Goal: Find contact information: Find contact information

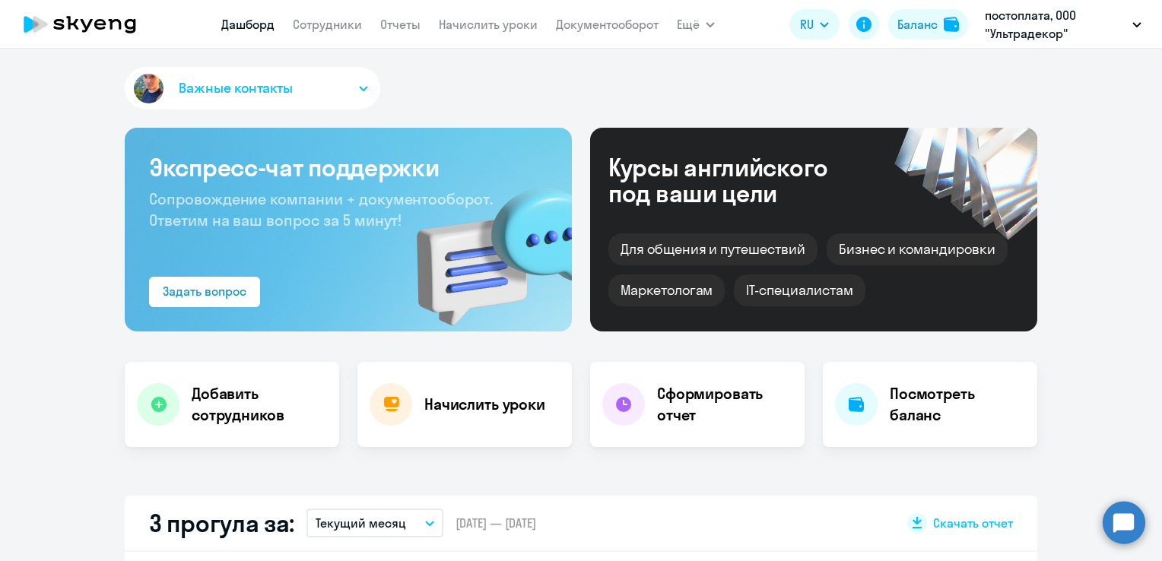
select select "30"
drag, startPoint x: 333, startPoint y: 26, endPoint x: 376, endPoint y: 23, distance: 42.7
click at [333, 26] on link "Сотрудники" at bounding box center [327, 24] width 69 height 15
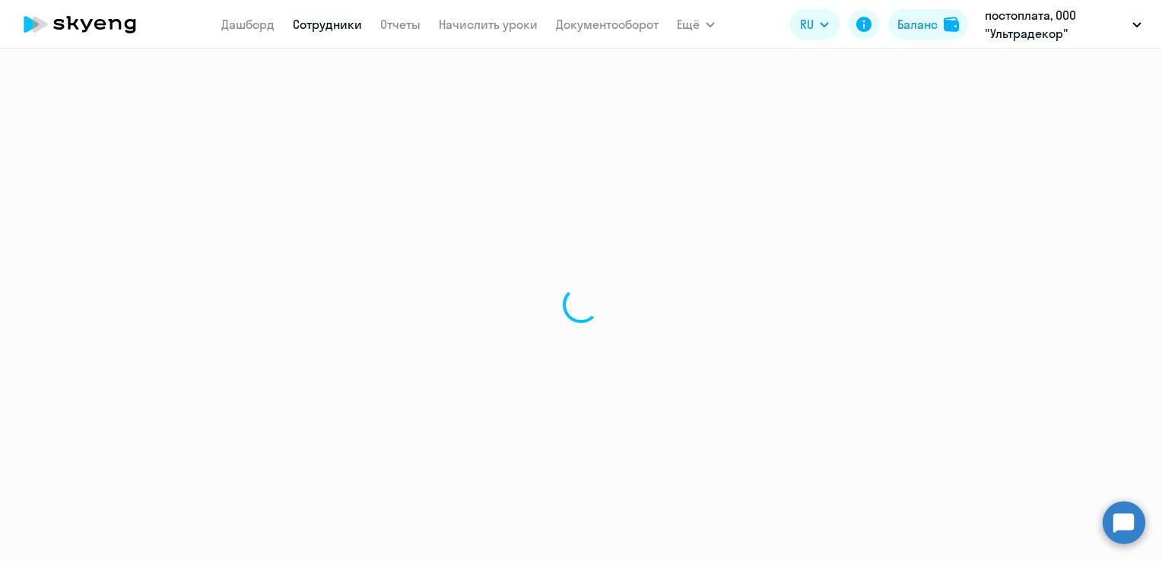
select select "30"
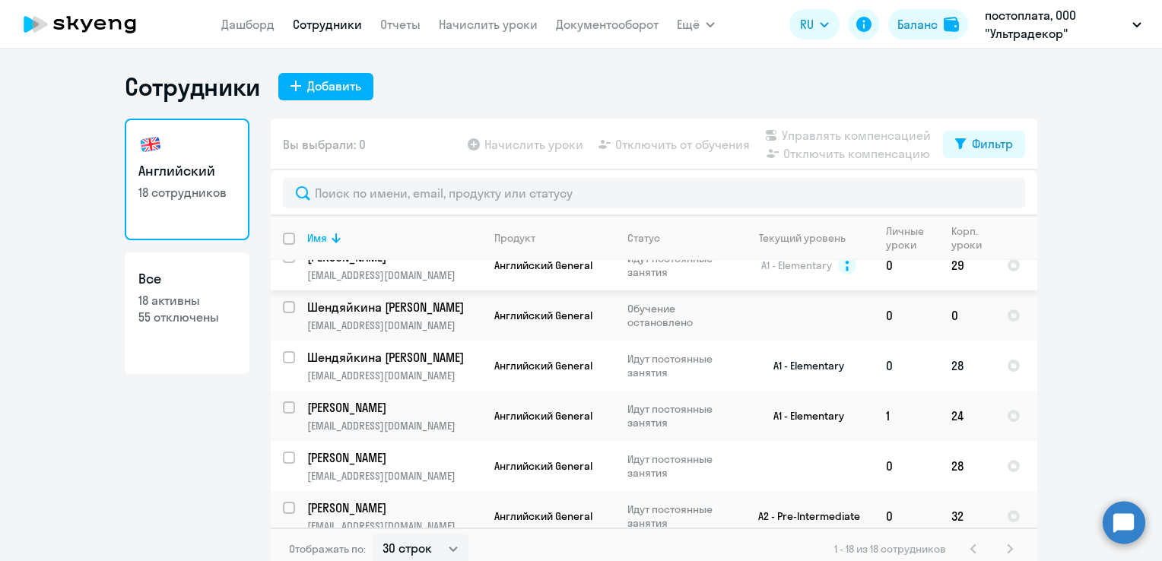
scroll to position [76, 0]
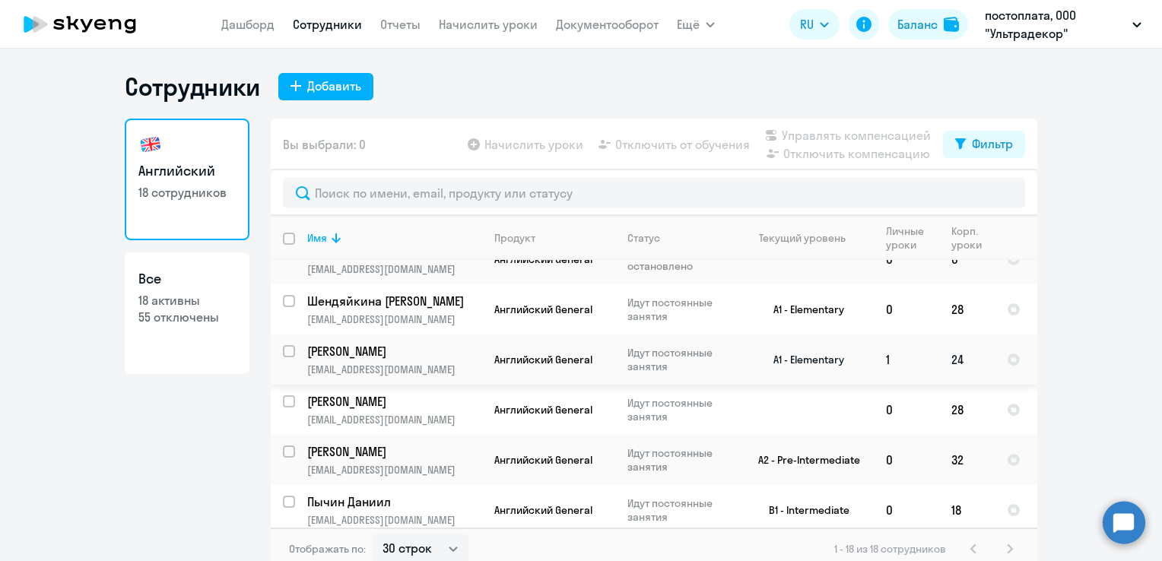
click at [557, 367] on span "Английский General" at bounding box center [543, 360] width 98 height 14
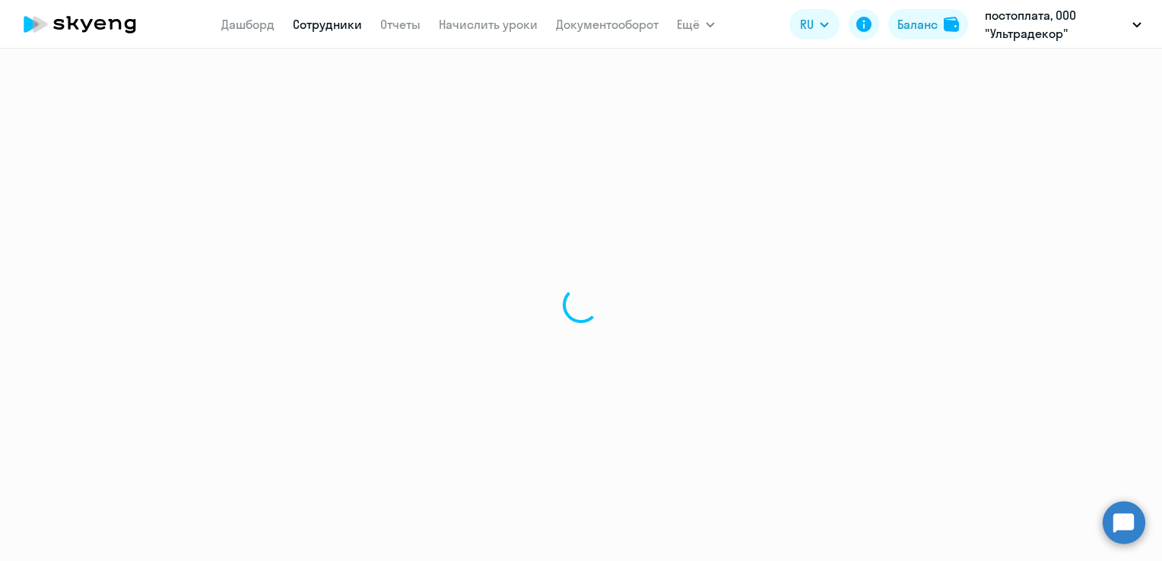
select select "english"
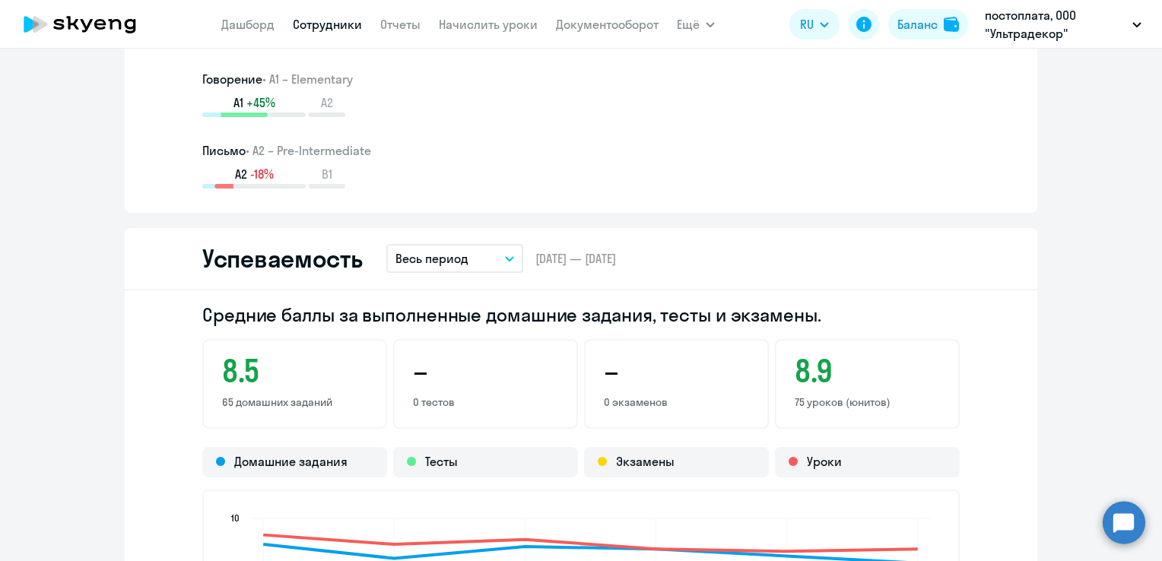
scroll to position [1183, 0]
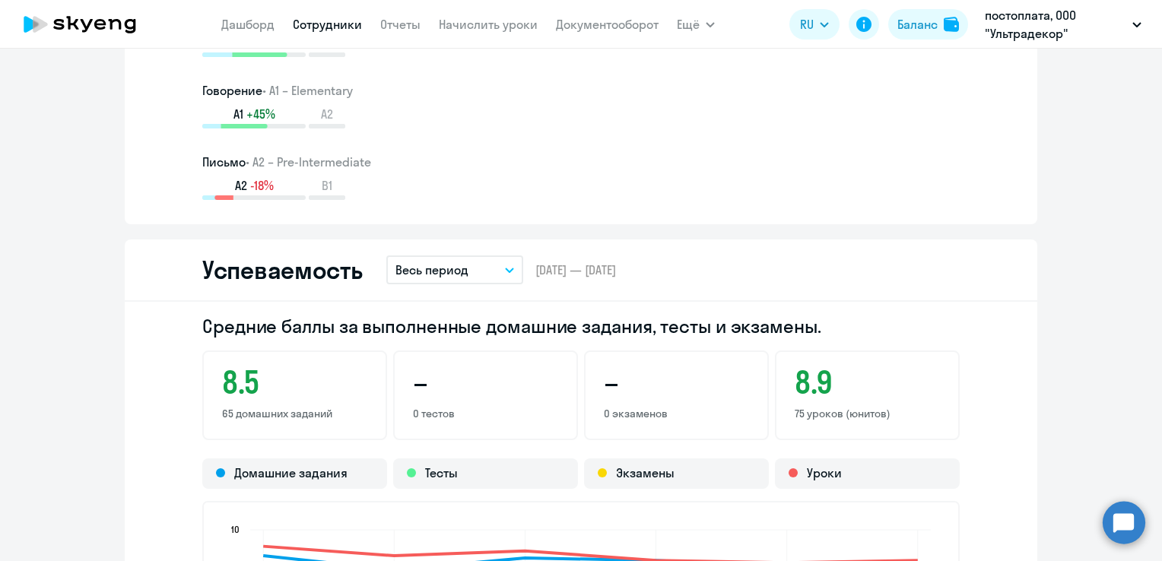
click at [1138, 269] on ng-component "[PERSON_NAME] [EMAIL_ADDRESS][DOMAIN_NAME] Английский Баланс 25 уроков Общая ин…" at bounding box center [581, 423] width 1162 height 3066
click at [1150, 284] on ng-component "[PERSON_NAME] [EMAIL_ADDRESS][DOMAIN_NAME] Английский Баланс 25 уроков Общая ин…" at bounding box center [581, 423] width 1162 height 3066
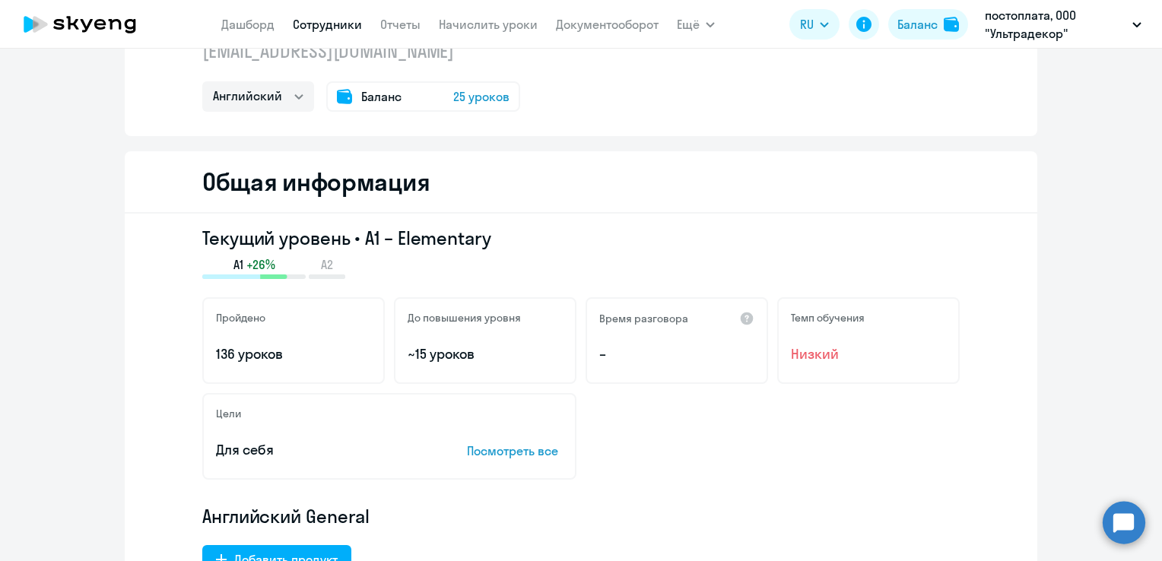
scroll to position [0, 0]
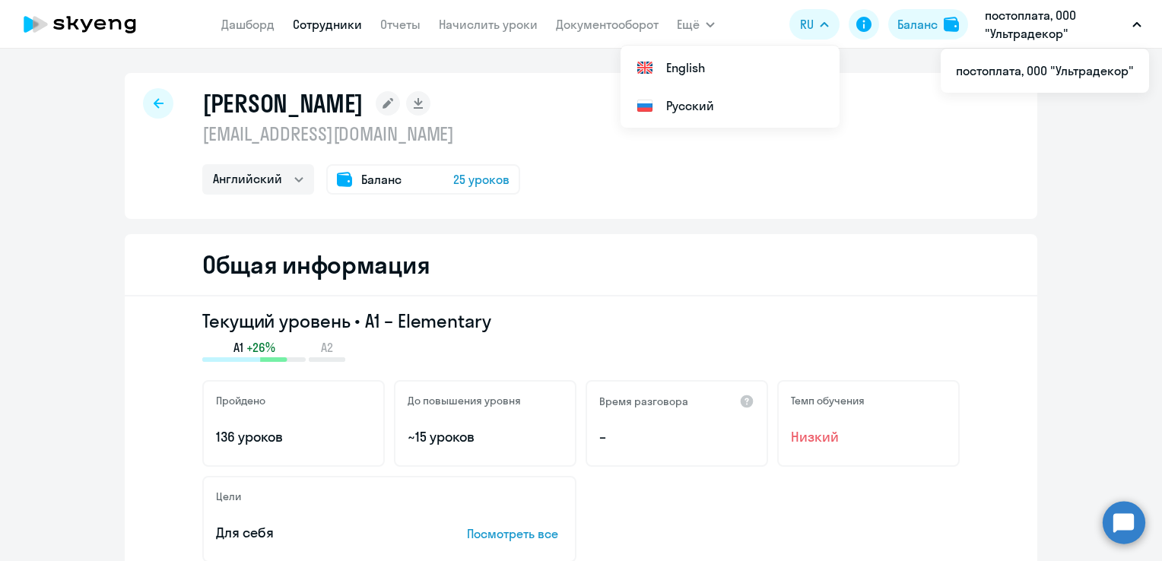
click at [125, 111] on div "[PERSON_NAME] [EMAIL_ADDRESS][DOMAIN_NAME] Английский Баланс 25 уроков" at bounding box center [581, 146] width 913 height 146
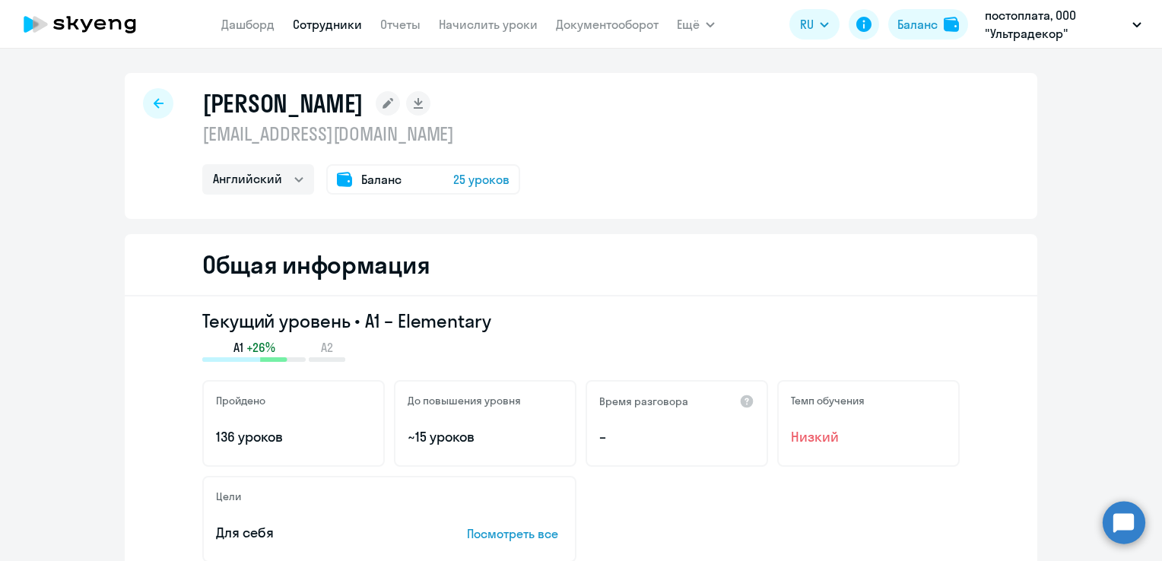
click at [157, 99] on div at bounding box center [158, 103] width 30 height 30
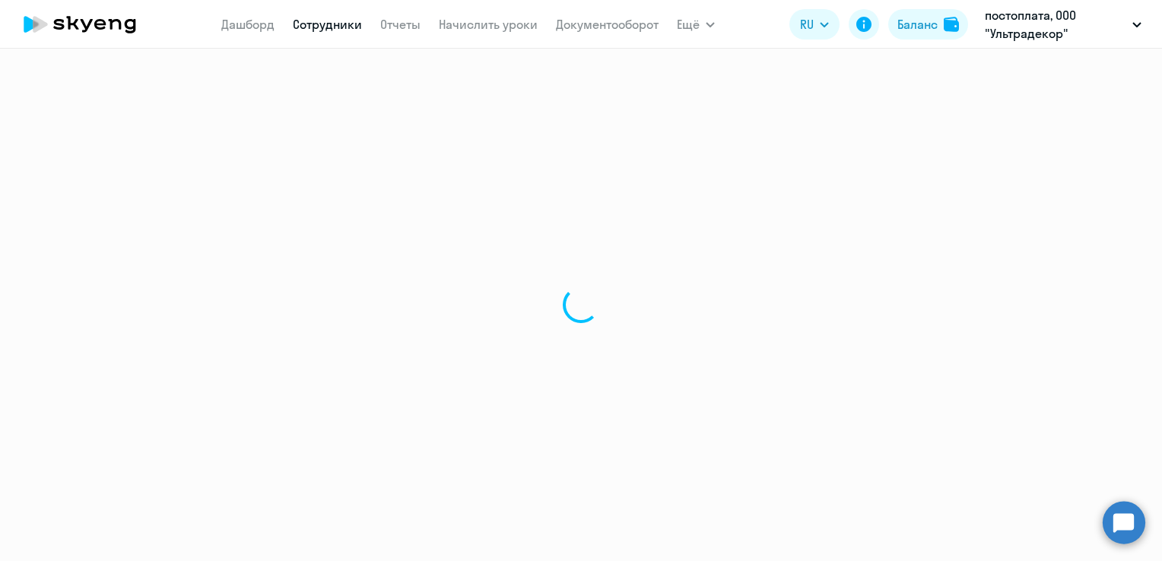
select select "30"
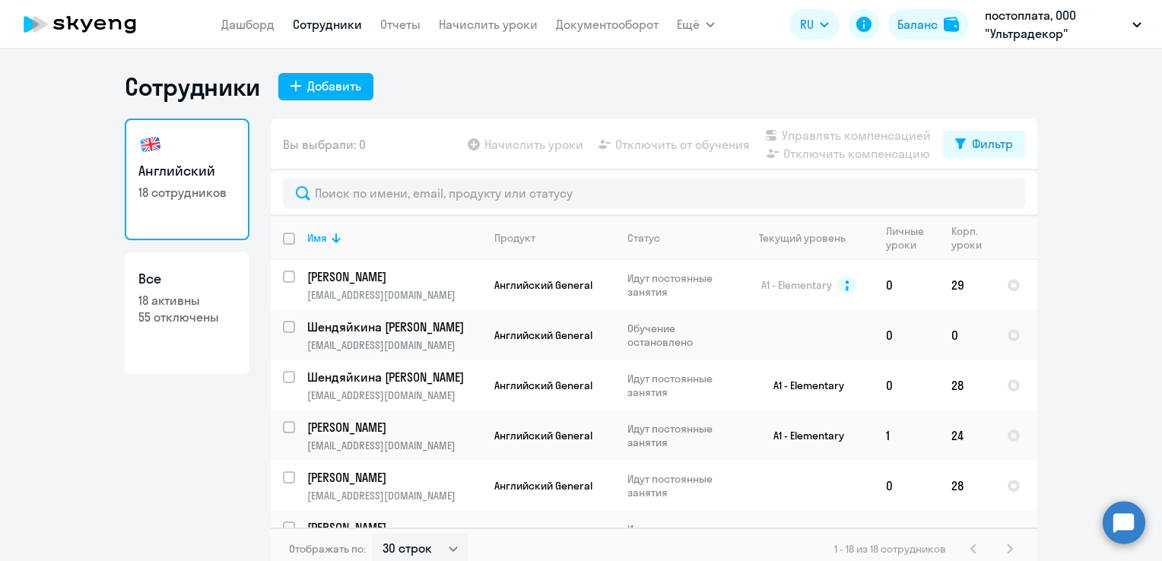
click at [265, 38] on nav "[PERSON_NAME] Отчеты Начислить уроки Документооборот" at bounding box center [439, 24] width 437 height 30
click at [264, 32] on link "Дашборд" at bounding box center [247, 24] width 53 height 15
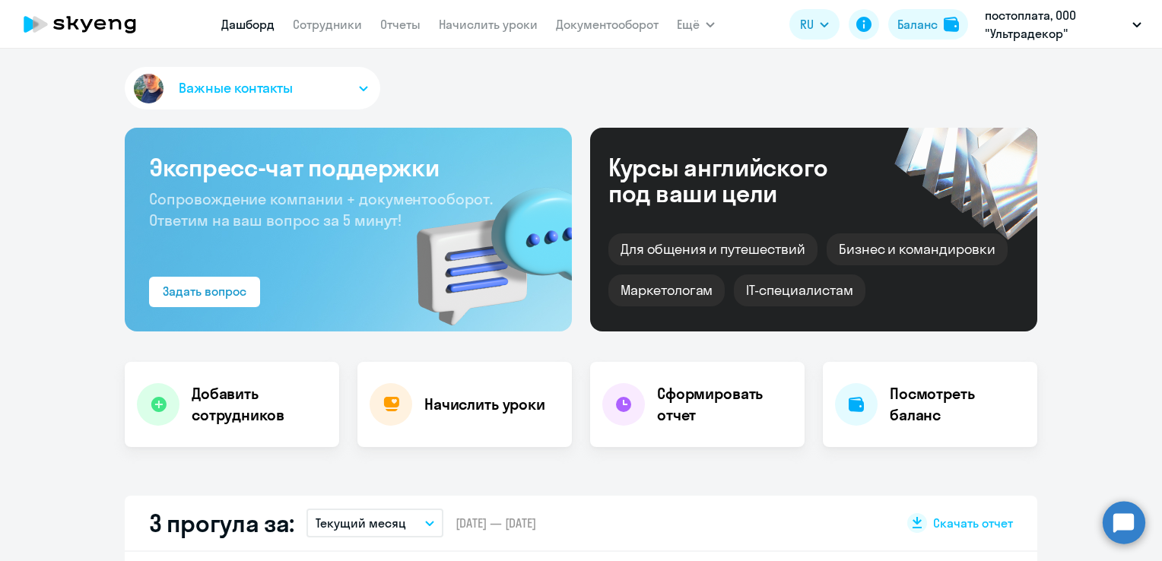
drag, startPoint x: 260, startPoint y: 82, endPoint x: 279, endPoint y: 87, distance: 19.6
click at [260, 81] on span "Важные контакты" at bounding box center [236, 88] width 114 height 20
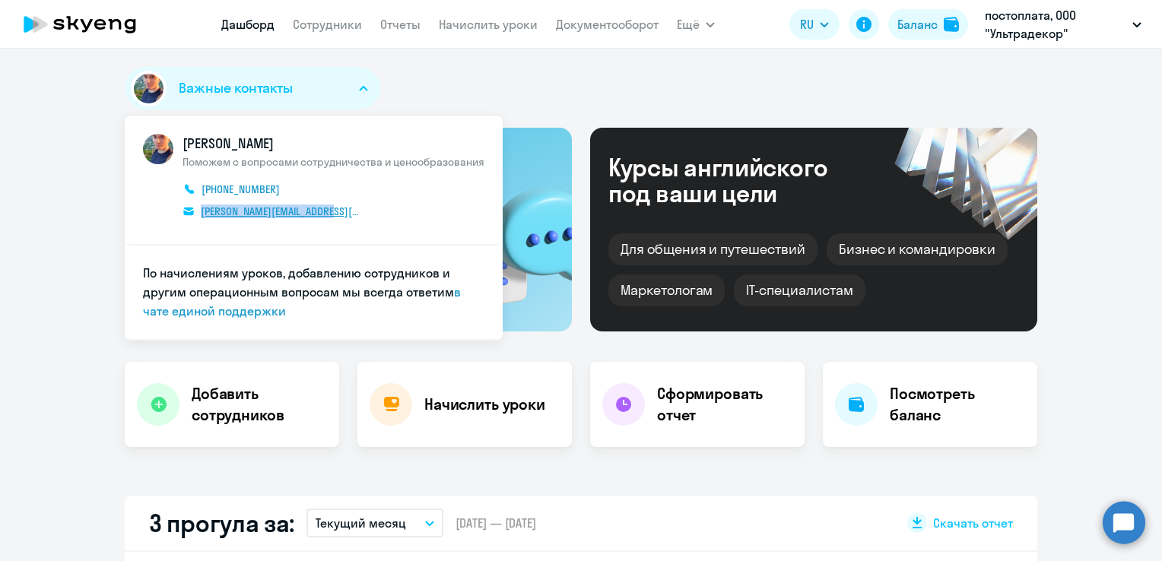
drag, startPoint x: 357, startPoint y: 203, endPoint x: 198, endPoint y: 210, distance: 159.1
click at [198, 210] on span "[PERSON_NAME] Поможем с вопросами сотрудничества и ценообразования [PHONE_NUMBE…" at bounding box center [334, 180] width 302 height 92
copy span "[EMAIL_ADDRESS][DOMAIN_NAME]"
drag, startPoint x: 418, startPoint y: 215, endPoint x: 371, endPoint y: 207, distance: 47.9
click at [417, 215] on span "[PERSON_NAME] Поможем с вопросами сотрудничества и ценообразования [PHONE_NUMBE…" at bounding box center [334, 180] width 302 height 92
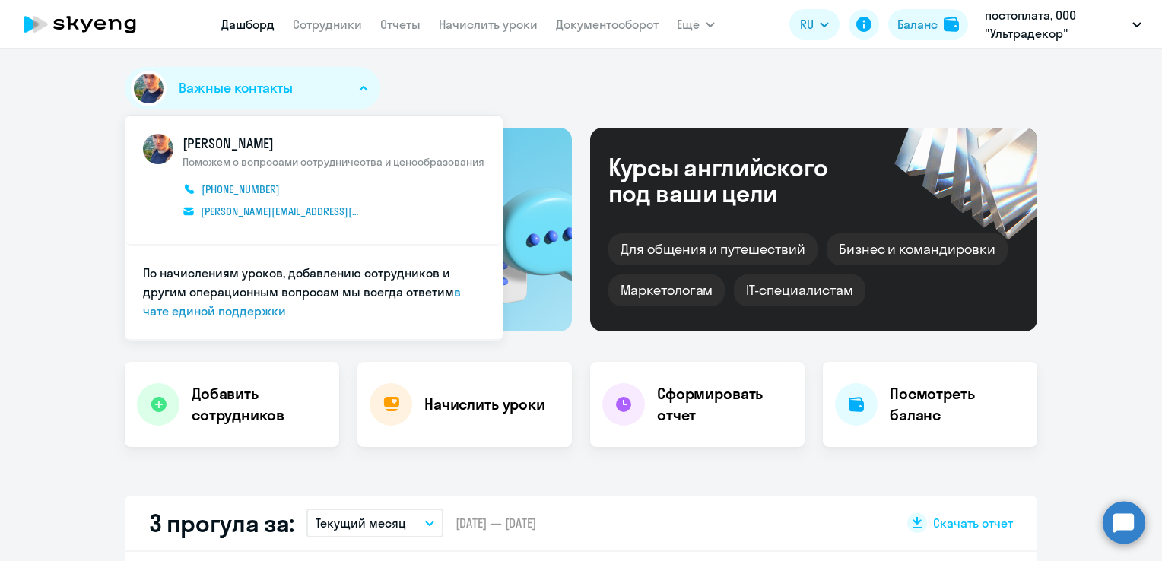
select select "30"
drag, startPoint x: 371, startPoint y: 207, endPoint x: 183, endPoint y: 211, distance: 188.7
click at [183, 211] on span "[PERSON_NAME] Поможем с вопросами сотрудничества и ценообразования [PHONE_NUMBE…" at bounding box center [334, 180] width 302 height 92
copy span "[PERSON_NAME][EMAIL_ADDRESS][DOMAIN_NAME]"
drag, startPoint x: 450, startPoint y: 88, endPoint x: 356, endPoint y: 69, distance: 96.2
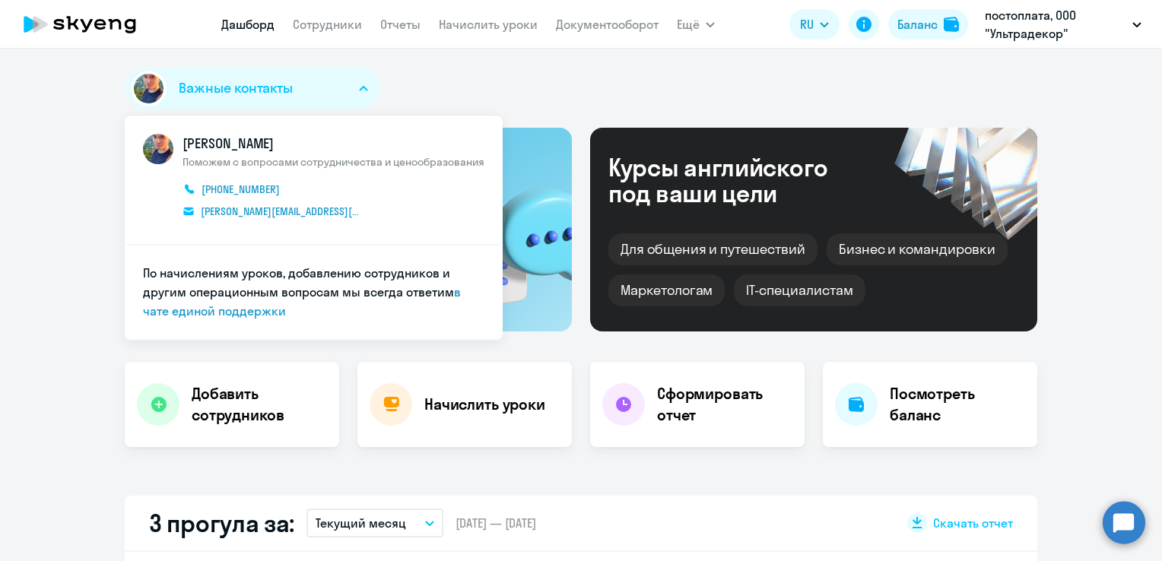
click at [451, 88] on div "Важные контакты [PERSON_NAME] Поможем с вопросами сотрудничества и ценообразова…" at bounding box center [581, 91] width 913 height 49
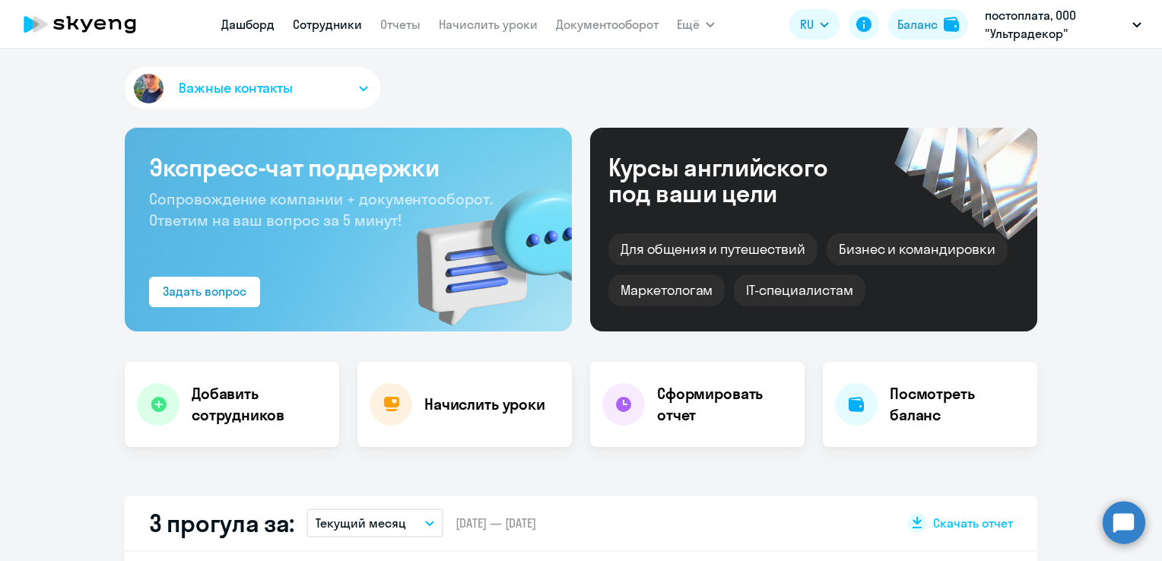
click at [319, 30] on link "Сотрудники" at bounding box center [327, 24] width 69 height 15
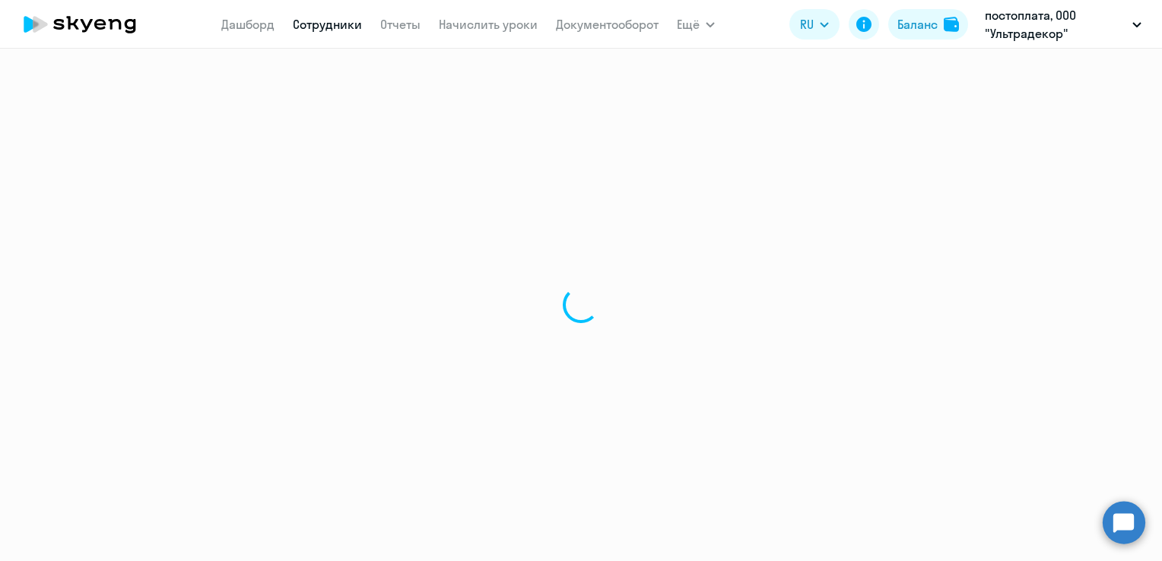
select select "30"
